Goal: Transaction & Acquisition: Download file/media

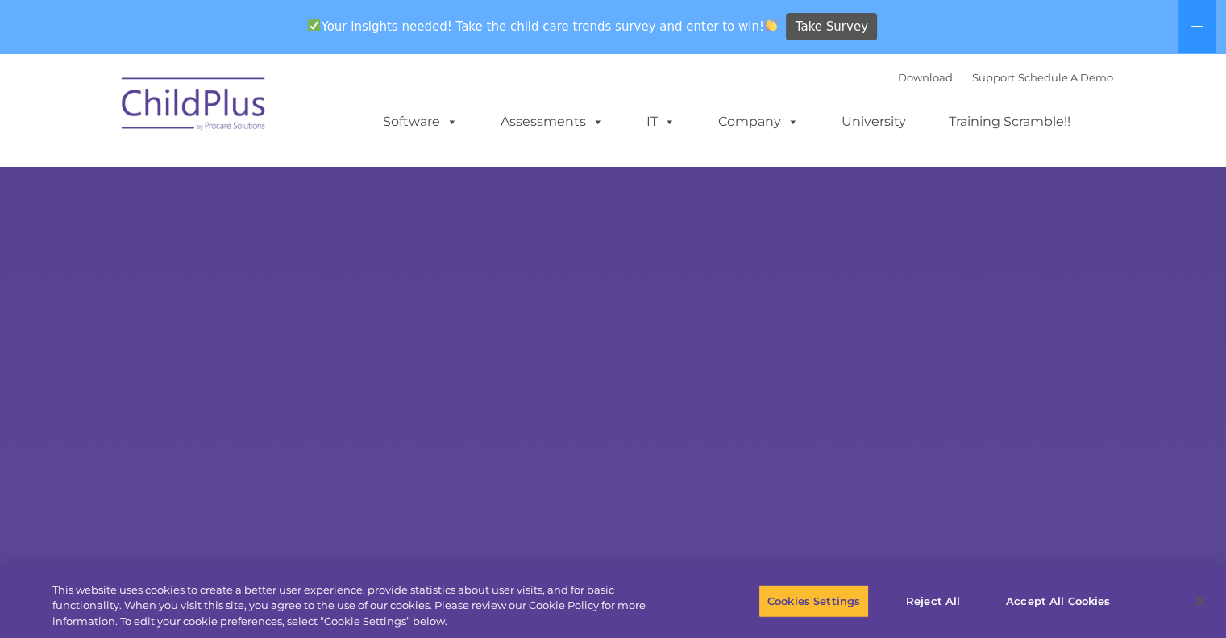
select select "MEDIUM"
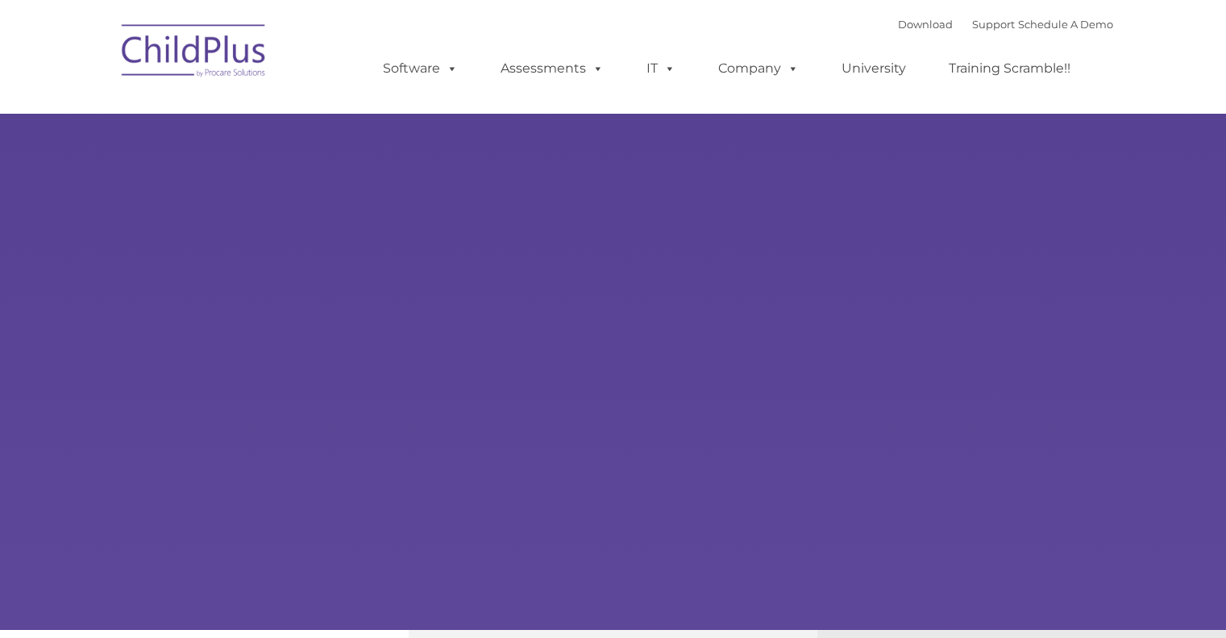
type input ""
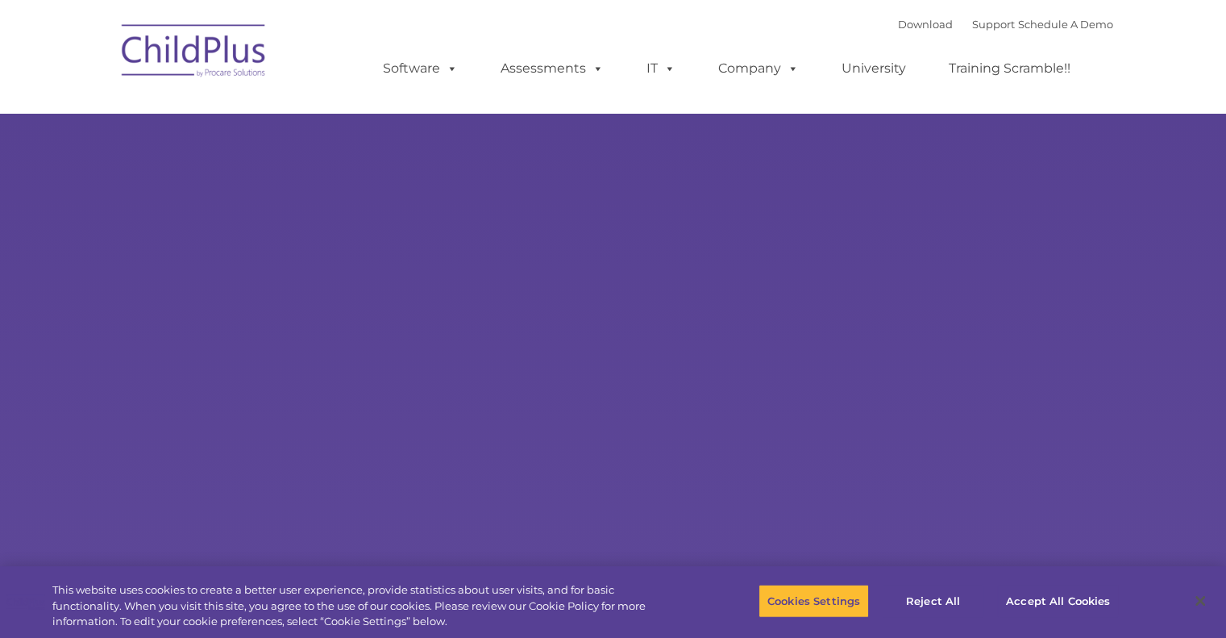
select select "MEDIUM"
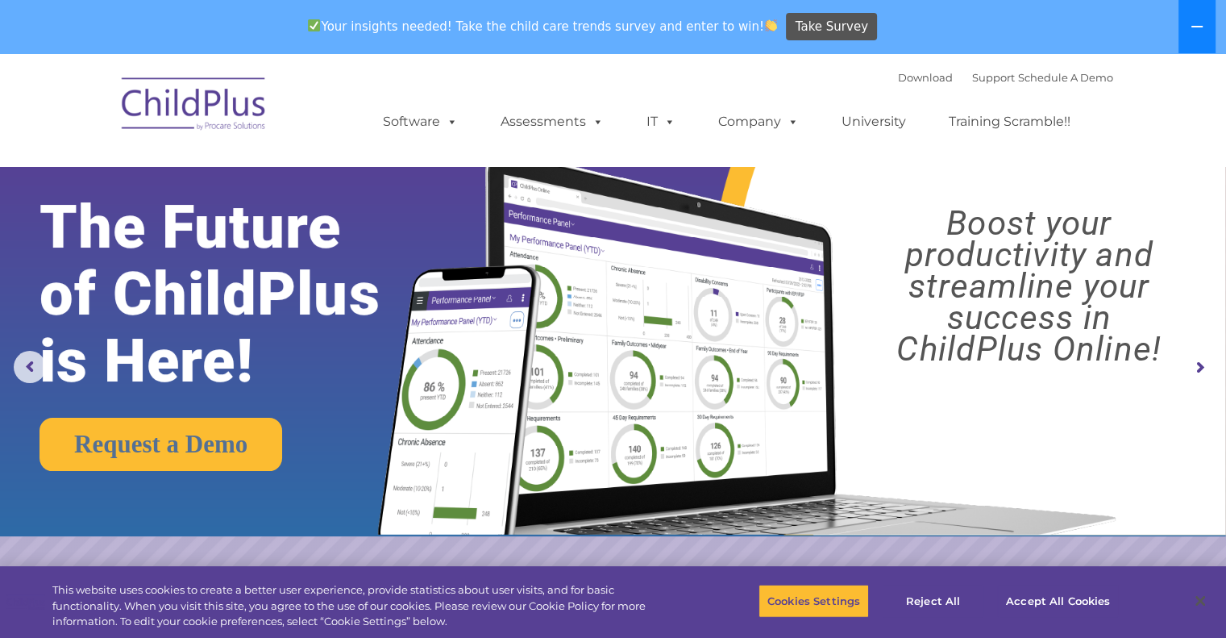
click at [1197, 27] on icon at bounding box center [1197, 26] width 13 height 13
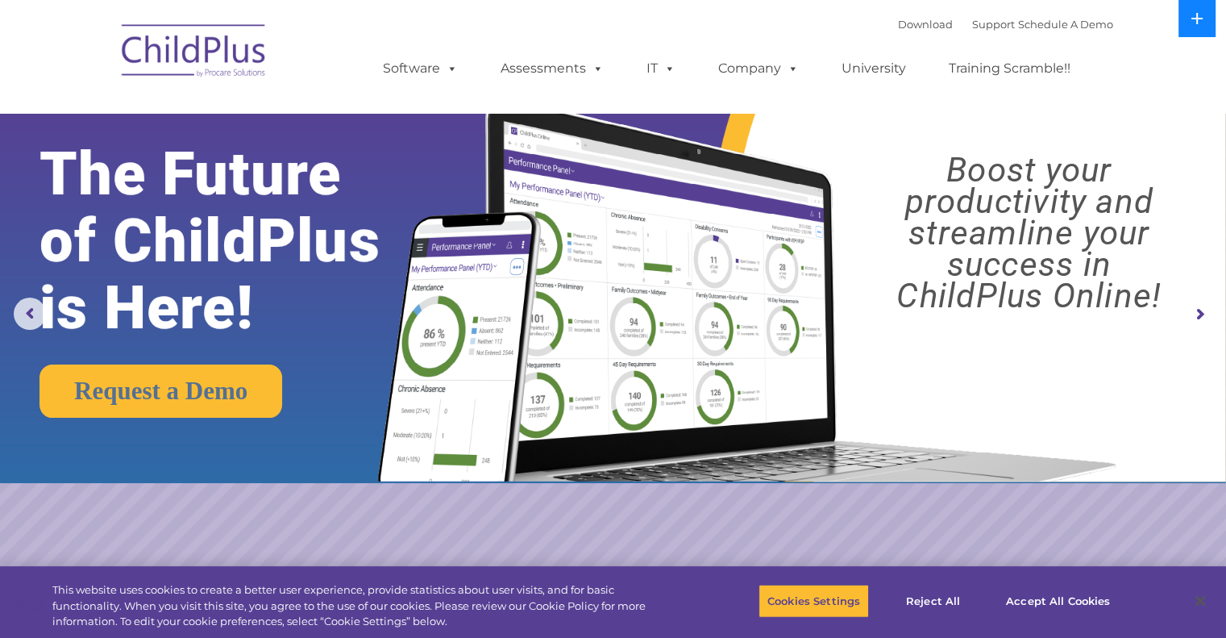
click at [1197, 27] on button at bounding box center [1197, 18] width 37 height 37
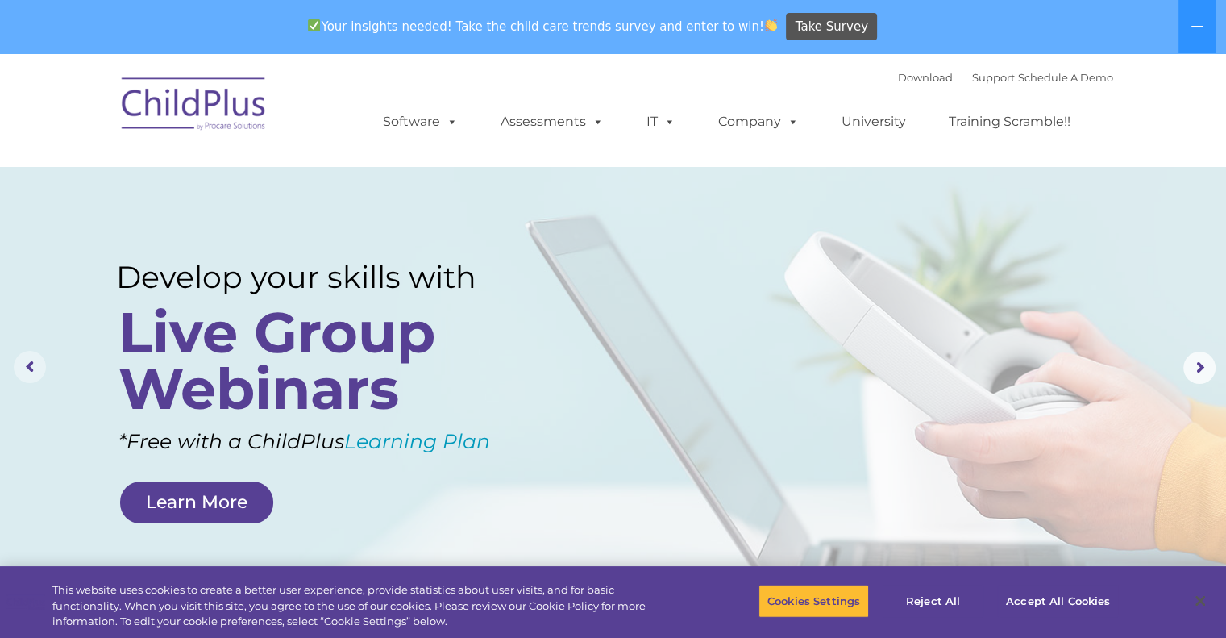
click at [32, 371] on rs-arrow at bounding box center [30, 367] width 32 height 32
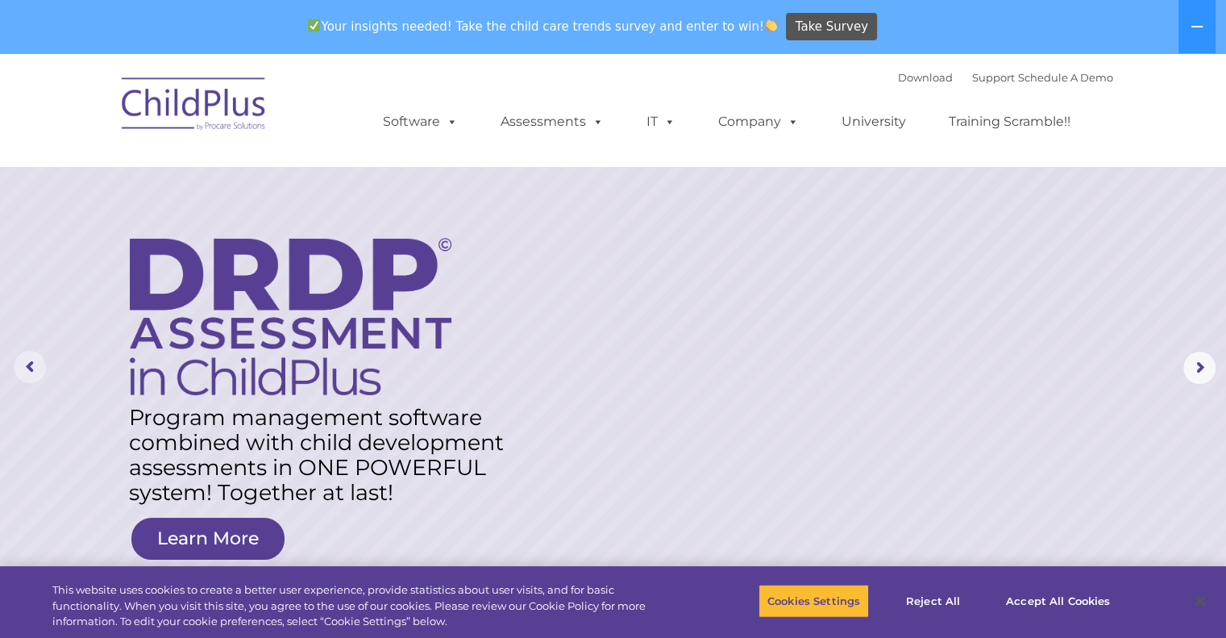
click at [32, 371] on rs-arrow at bounding box center [30, 367] width 32 height 32
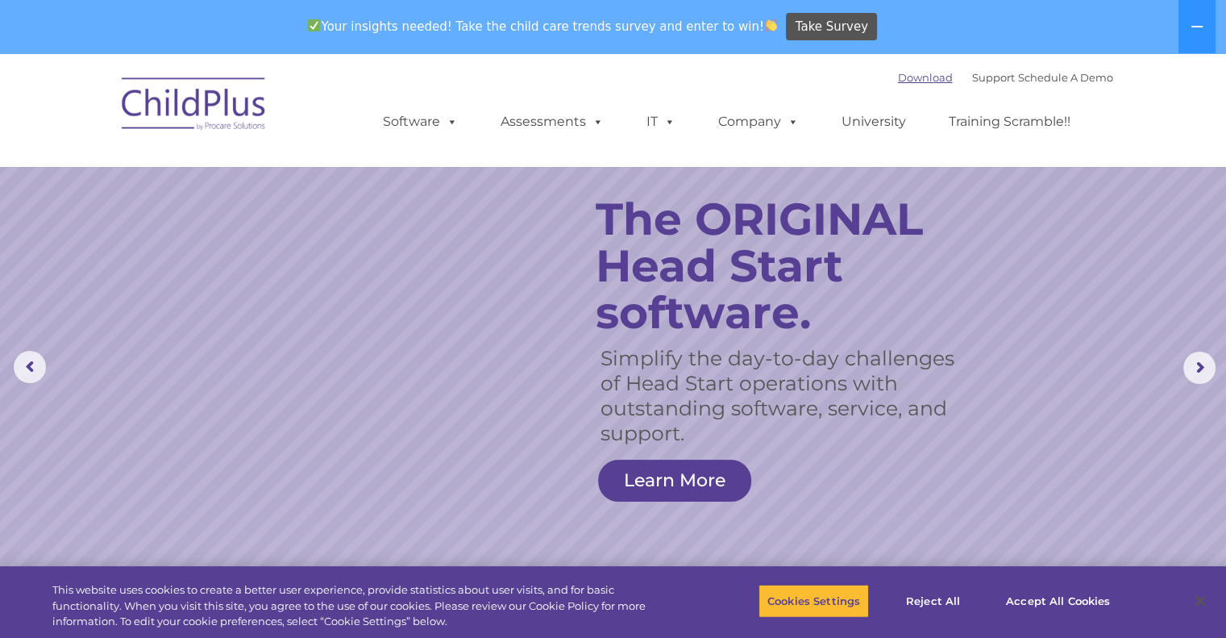
click at [913, 80] on link "Download" at bounding box center [925, 77] width 55 height 13
